Goal: Task Accomplishment & Management: Manage account settings

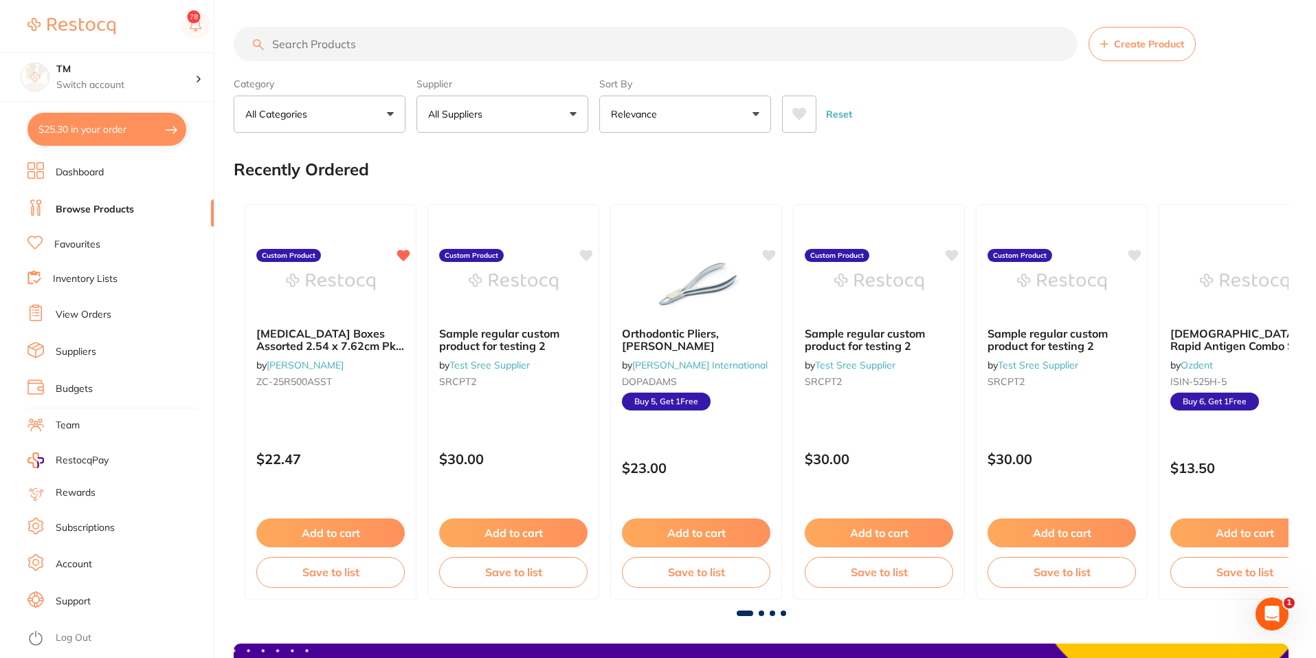
click at [78, 388] on link "Budgets" at bounding box center [74, 389] width 37 height 14
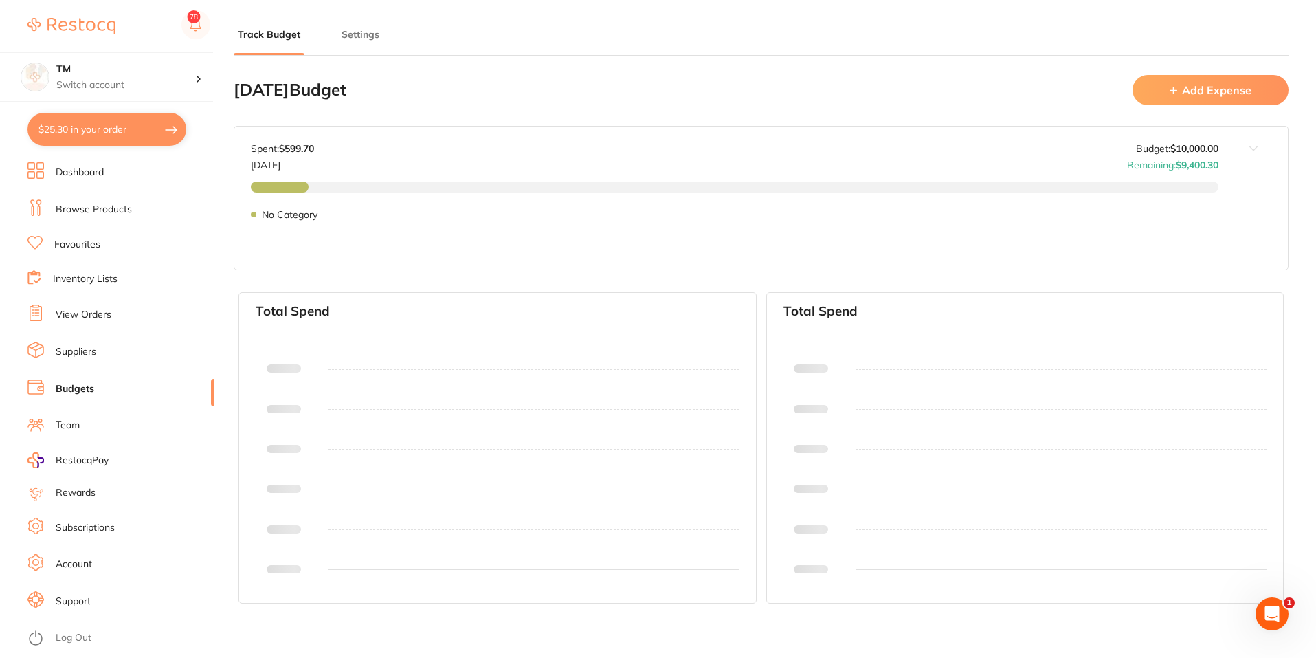
type input "10,000"
type input "0.0"
type input "10,000"
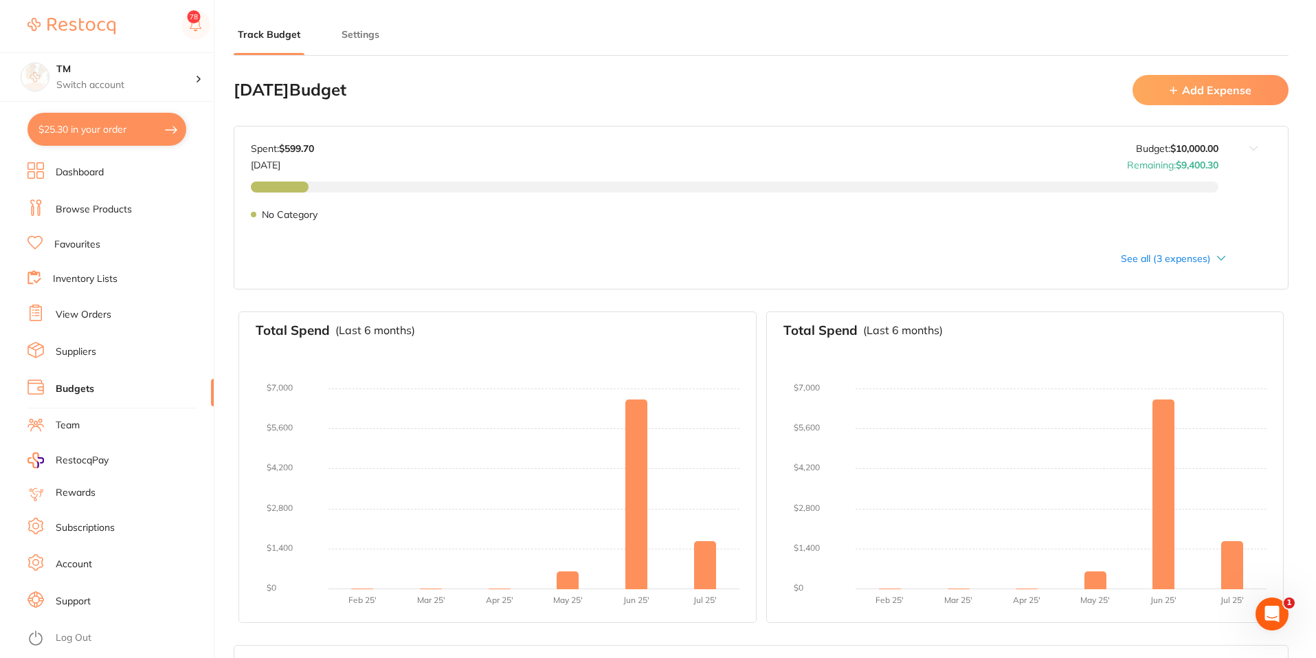
click at [74, 216] on li "Browse Products" at bounding box center [120, 209] width 186 height 21
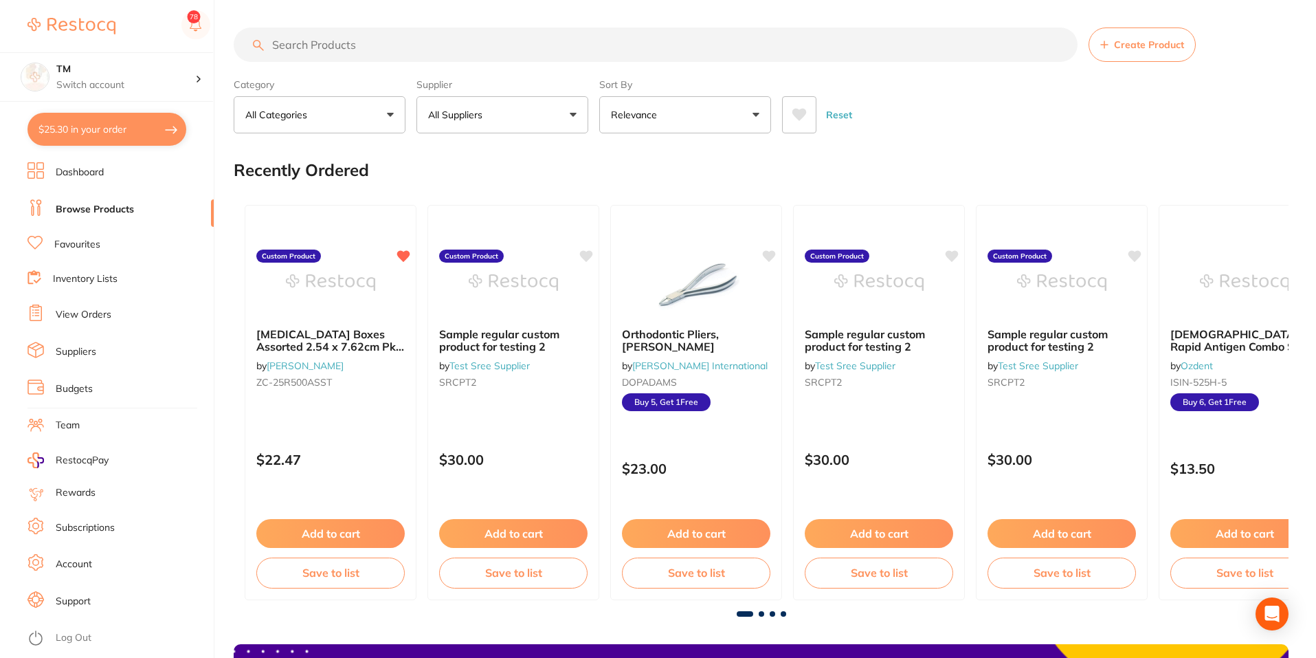
click at [572, 111] on button "All Suppliers" at bounding box center [502, 114] width 172 height 37
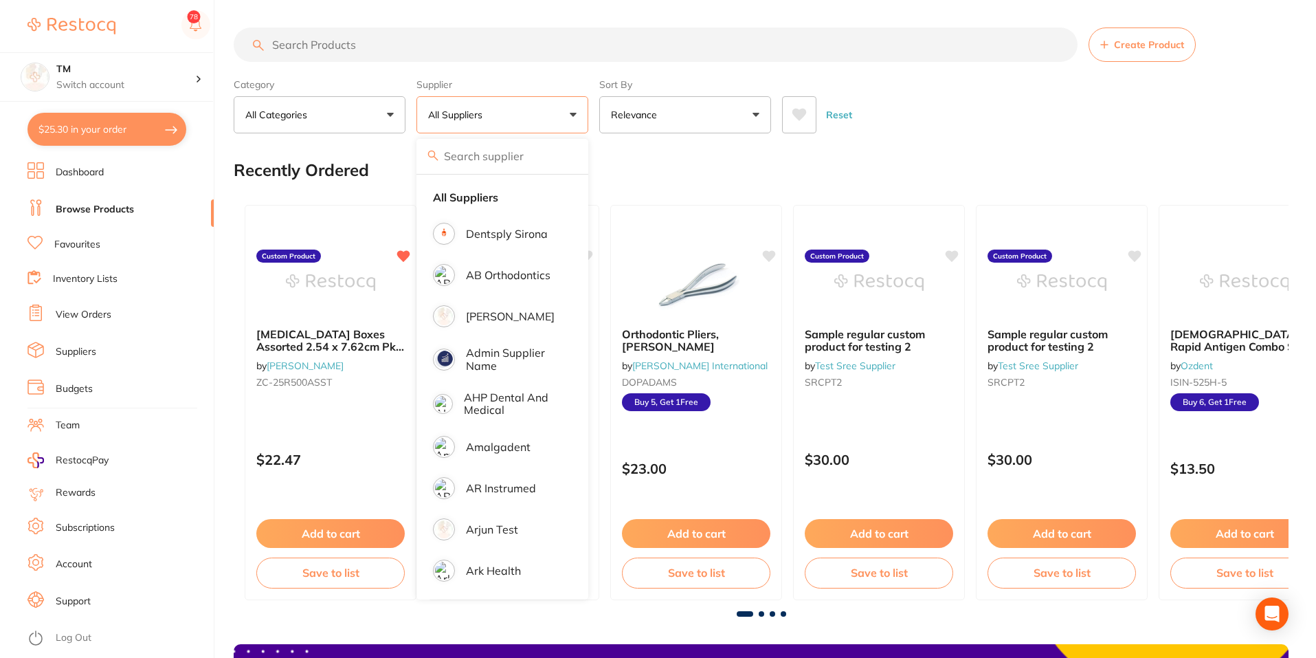
click at [377, 107] on button "All Categories" at bounding box center [320, 114] width 172 height 37
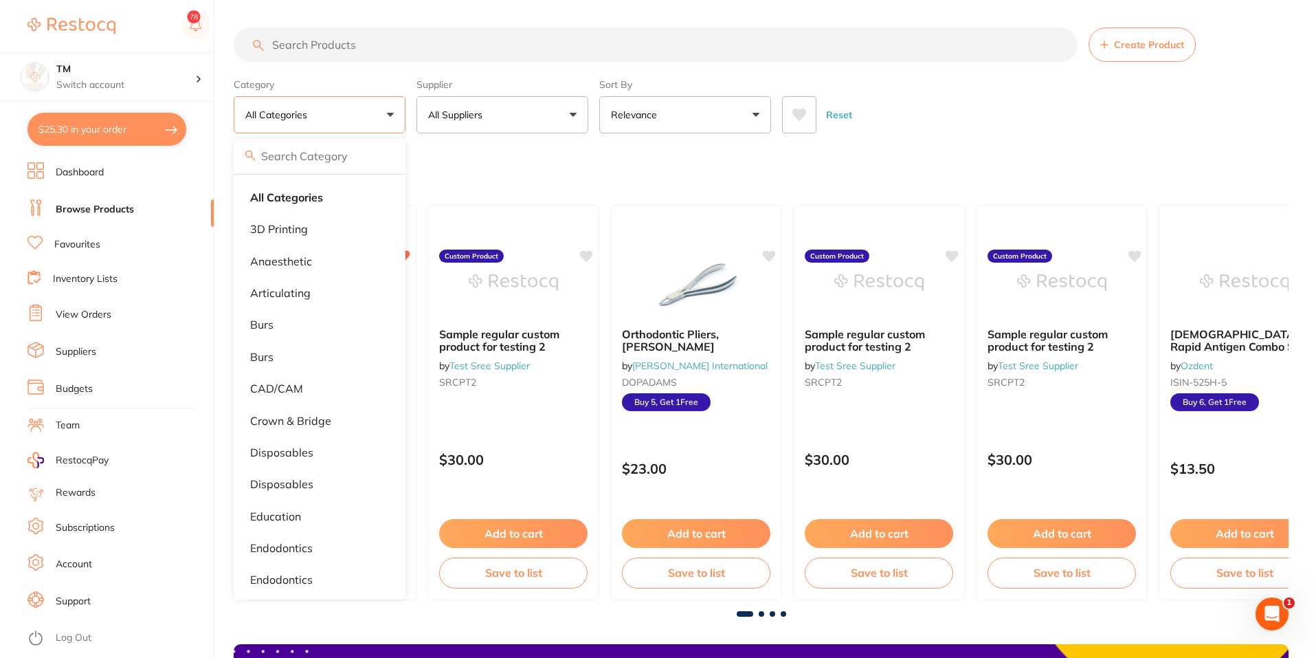
click at [750, 113] on button "Relevance" at bounding box center [685, 114] width 172 height 37
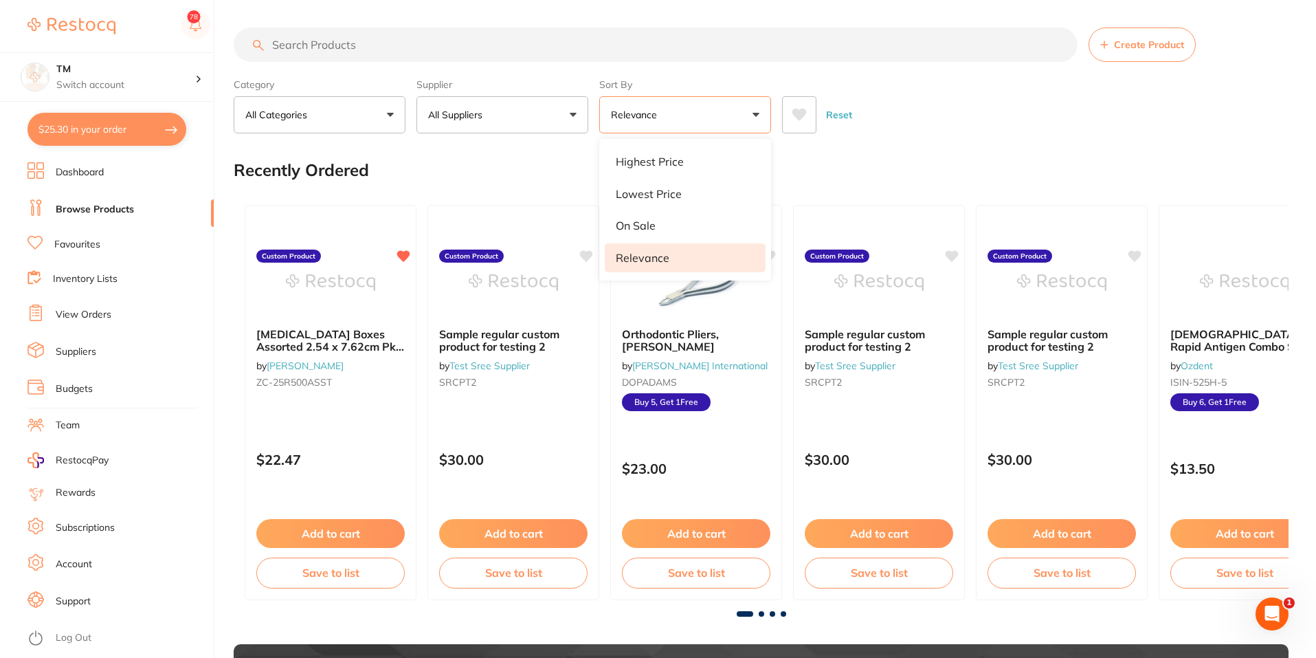
click at [98, 168] on link "Dashboard" at bounding box center [80, 173] width 48 height 14
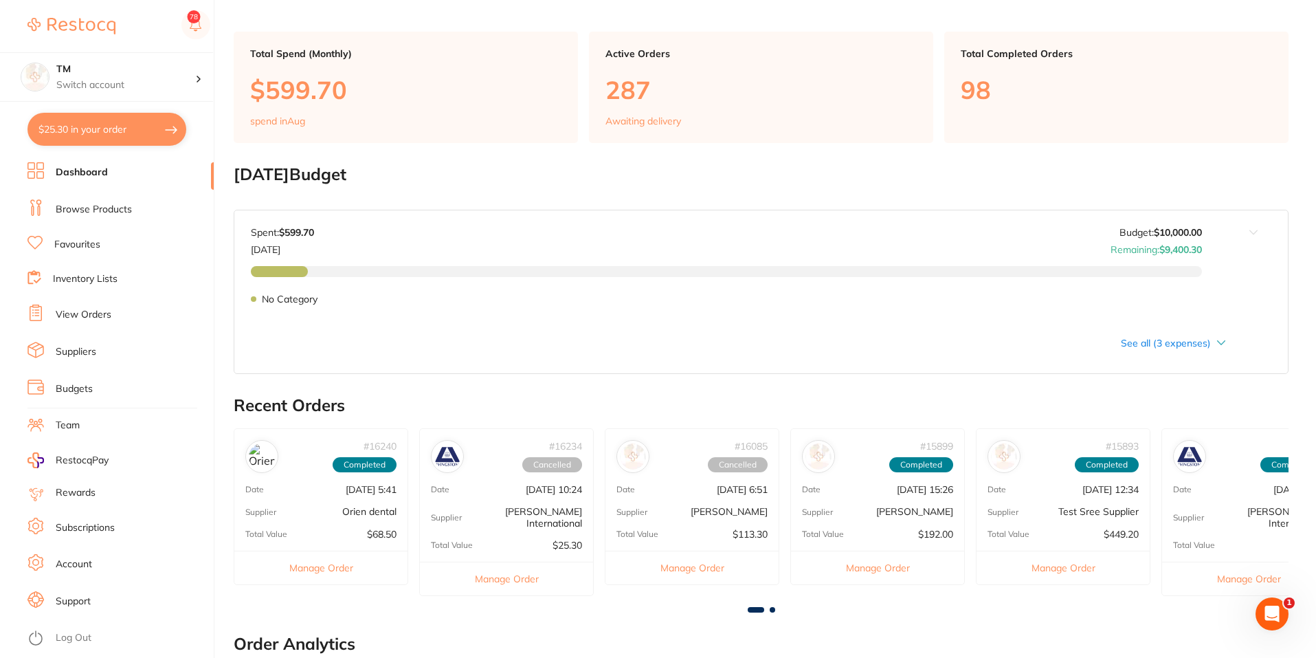
scroll to position [67, 0]
click at [1215, 337] on div "See all (3 expenses)" at bounding box center [738, 342] width 975 height 11
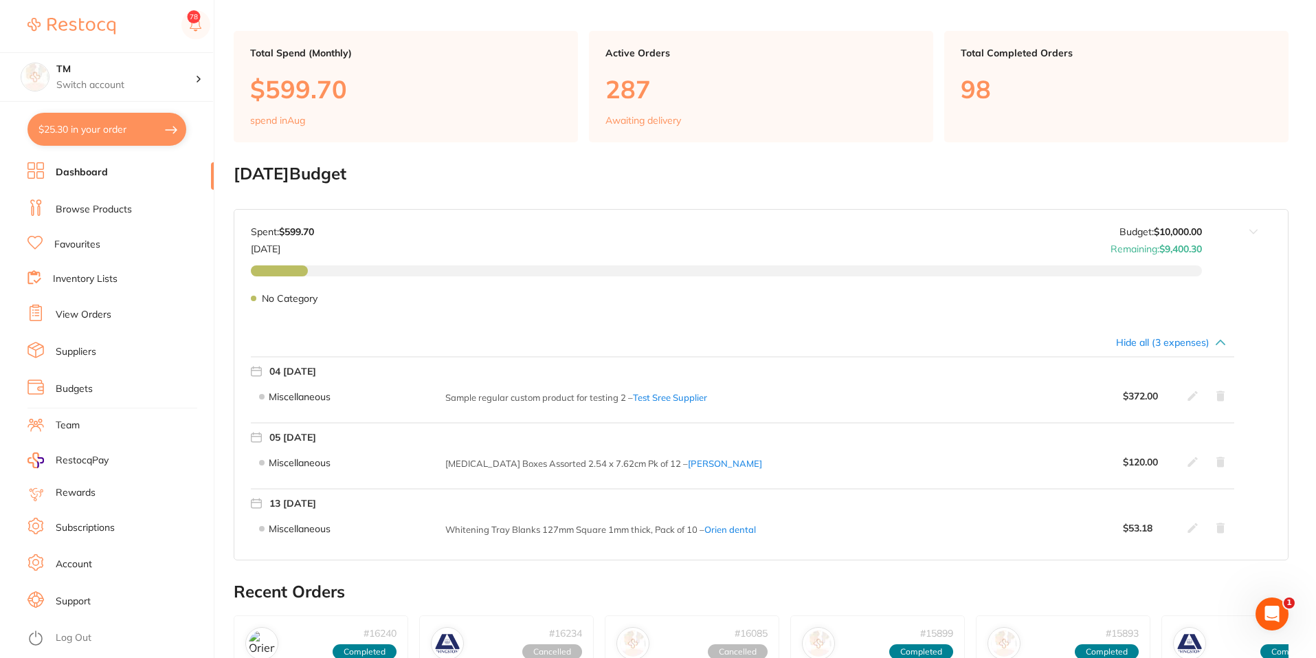
click at [1188, 397] on icon at bounding box center [1193, 395] width 11 height 11
click at [1193, 394] on icon at bounding box center [1193, 395] width 10 height 10
click at [81, 311] on link "View Orders" at bounding box center [84, 315] width 56 height 14
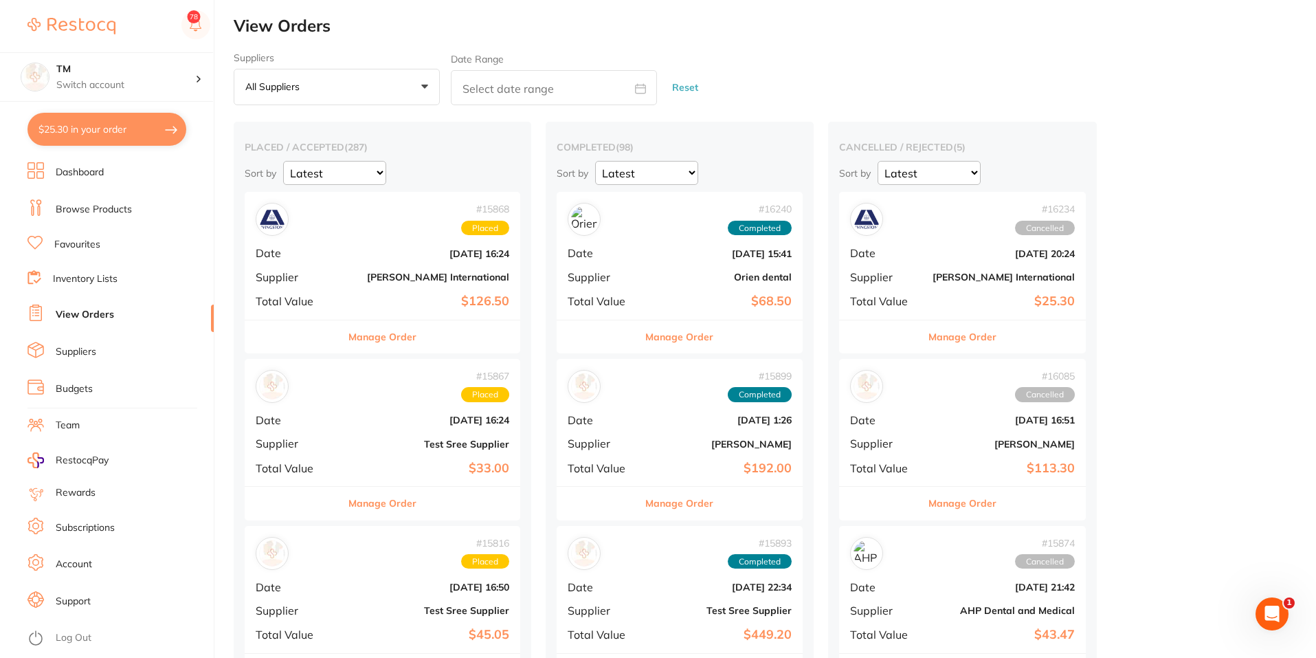
click at [642, 90] on icon at bounding box center [640, 88] width 11 height 11
select select "7"
select select "2025"
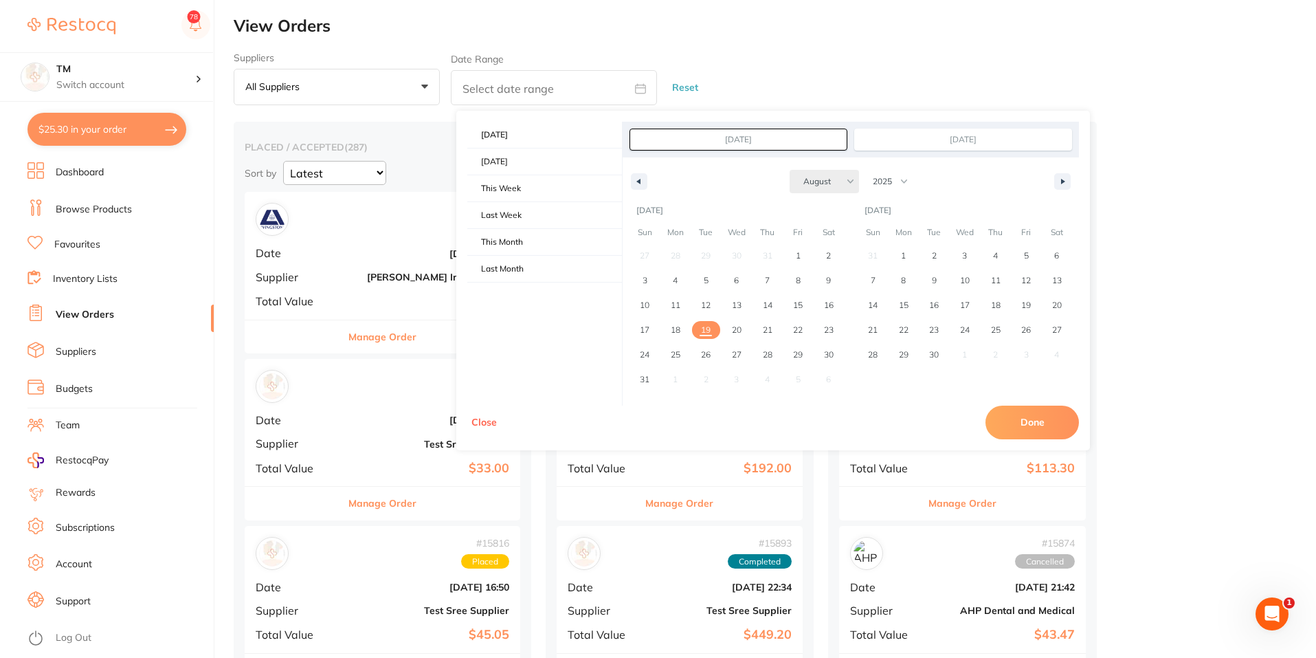
click at [840, 179] on select "January February March April May June July August September October November De…" at bounding box center [824, 181] width 69 height 23
click at [760, 175] on span "January February March April May June July August September October November [D…" at bounding box center [850, 181] width 391 height 23
click at [825, 184] on select "January February March April May June July August September October November De…" at bounding box center [824, 181] width 69 height 23
click at [739, 392] on div "[DATE] Sun Mon Tue Wed Thu Fri Sat 27 28 29 30 31 1 2 3 4 5 6 7 8 9 10 11 12 13…" at bounding box center [737, 303] width 228 height 208
click at [739, 331] on span "20" at bounding box center [737, 330] width 10 height 25
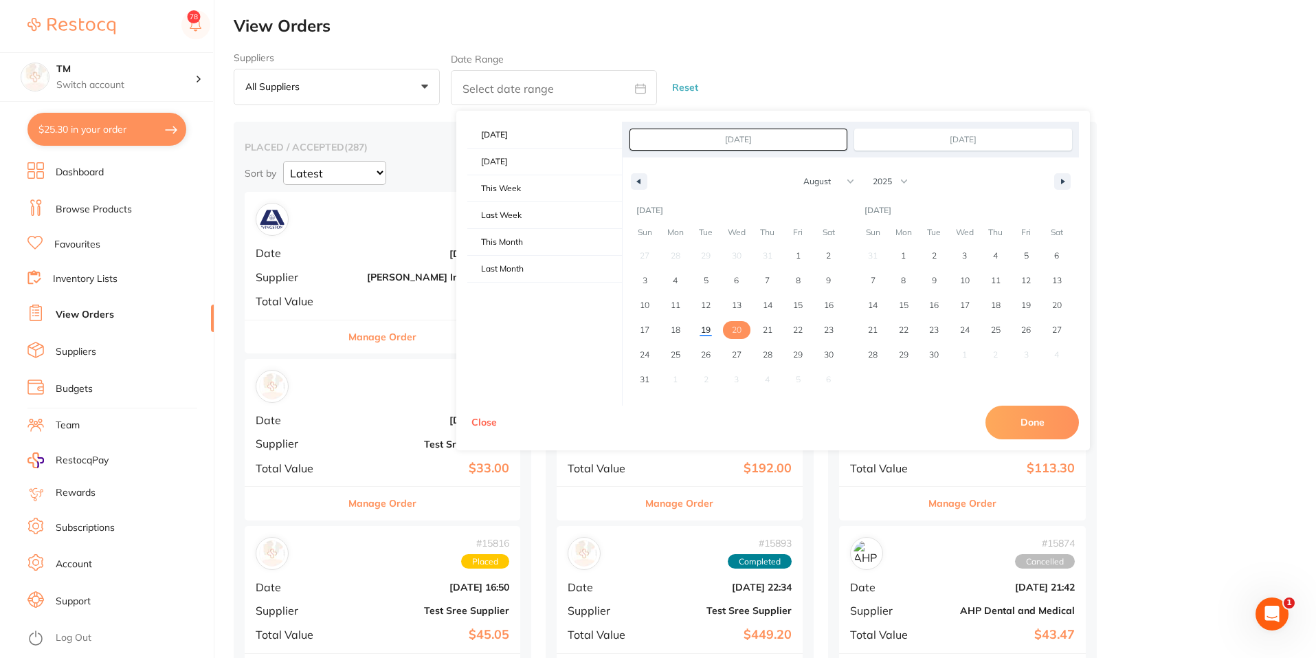
type input "[DATE]"
click at [1002, 281] on span "11" at bounding box center [995, 280] width 31 height 18
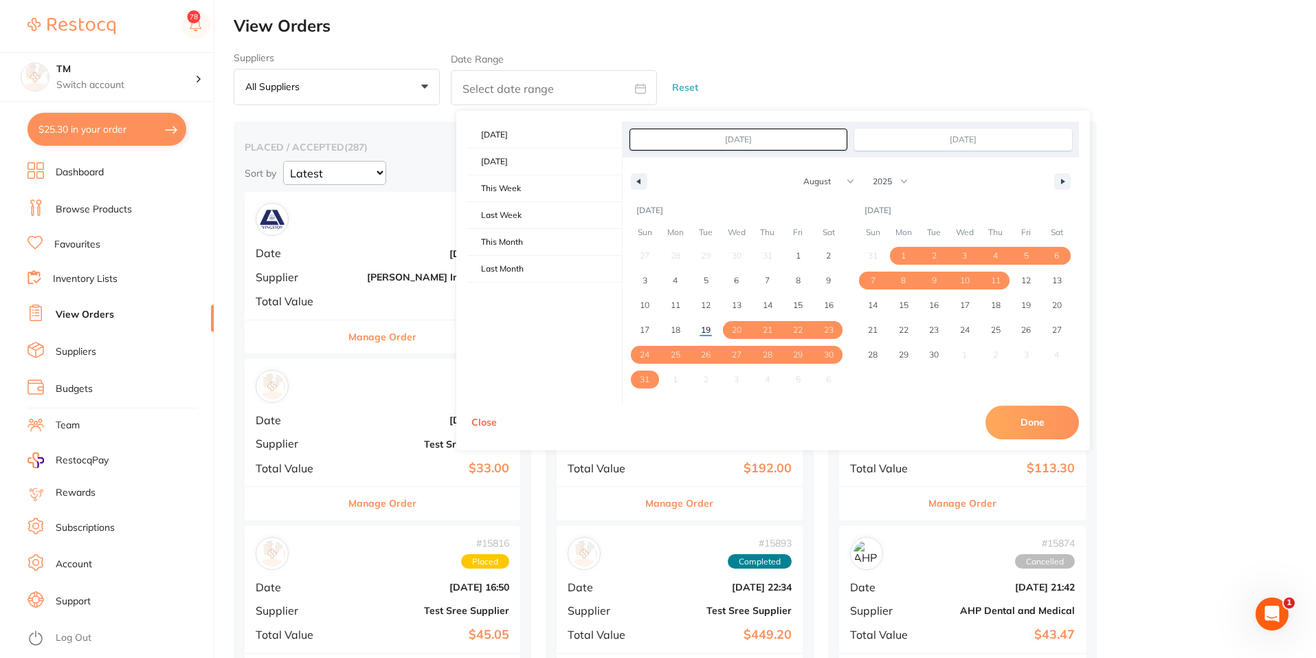
type input "[DATE]"
click at [840, 183] on select "January February March April May June July August September October November De…" at bounding box center [824, 181] width 69 height 23
click at [840, 179] on select "January February March April May June July August September October November De…" at bounding box center [824, 181] width 69 height 23
